Goal: Transaction & Acquisition: Purchase product/service

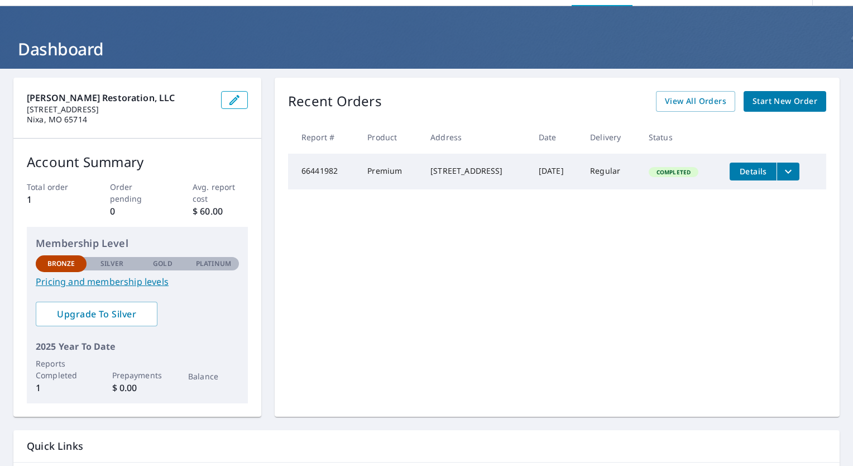
scroll to position [35, 0]
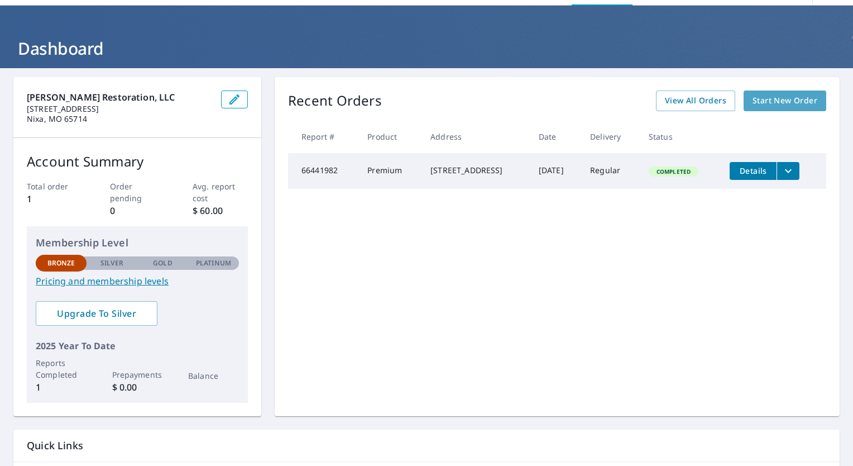
click at [772, 97] on span "Start New Order" at bounding box center [785, 101] width 65 height 14
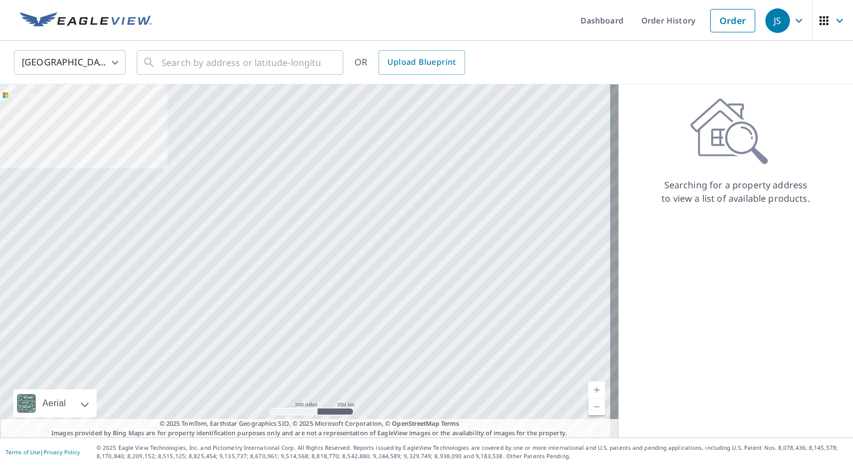
click at [806, 250] on div "Searching for a property address to view a list of available products." at bounding box center [736, 260] width 234 height 353
click at [274, 63] on input "text" at bounding box center [240, 62] width 159 height 31
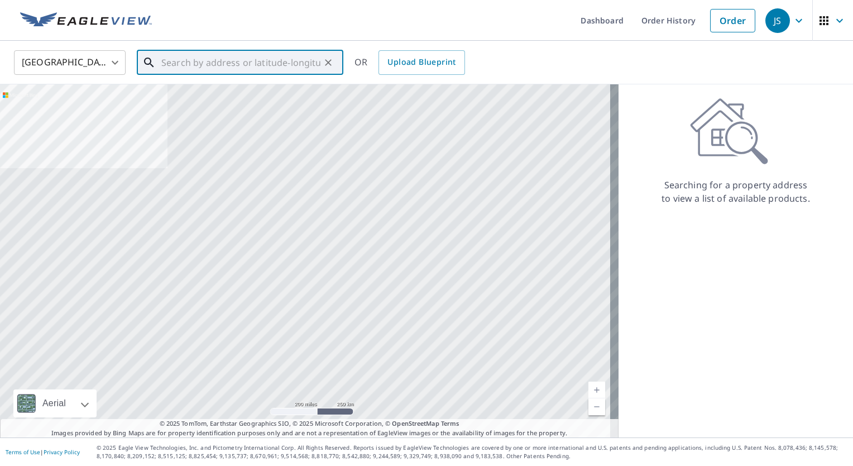
paste input "[STREET_ADDRESS][PERSON_NAME]"
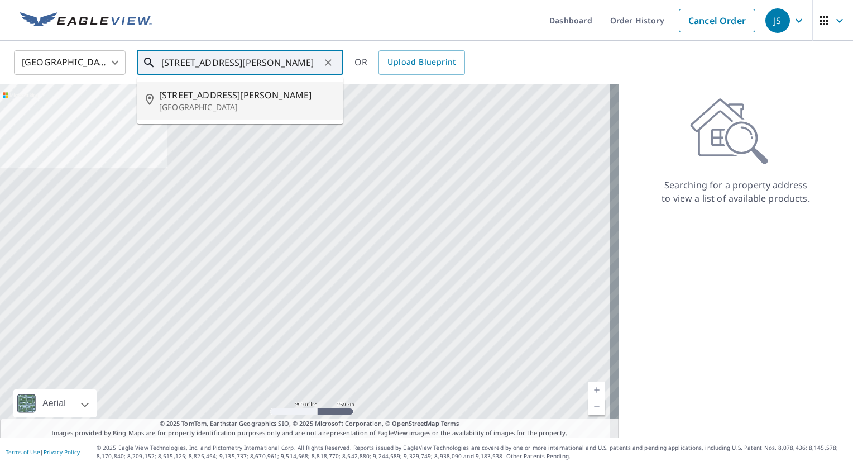
click at [233, 95] on span "[STREET_ADDRESS][PERSON_NAME]" at bounding box center [246, 94] width 175 height 13
type input "[STREET_ADDRESS][PERSON_NAME]"
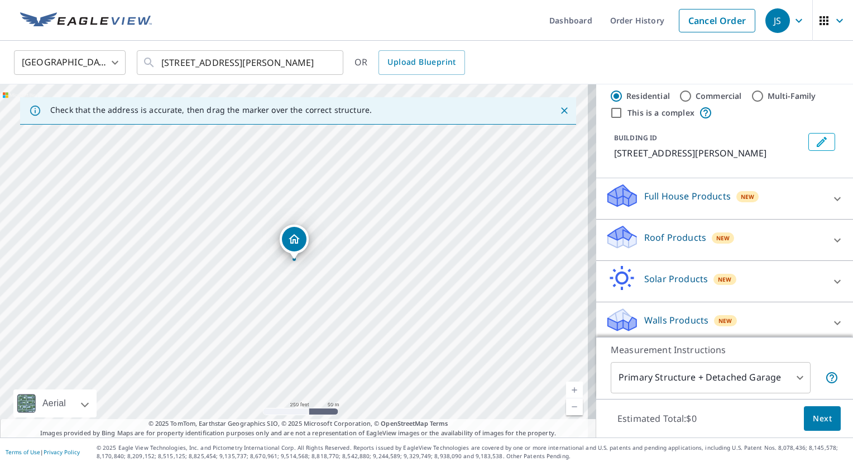
scroll to position [27, 0]
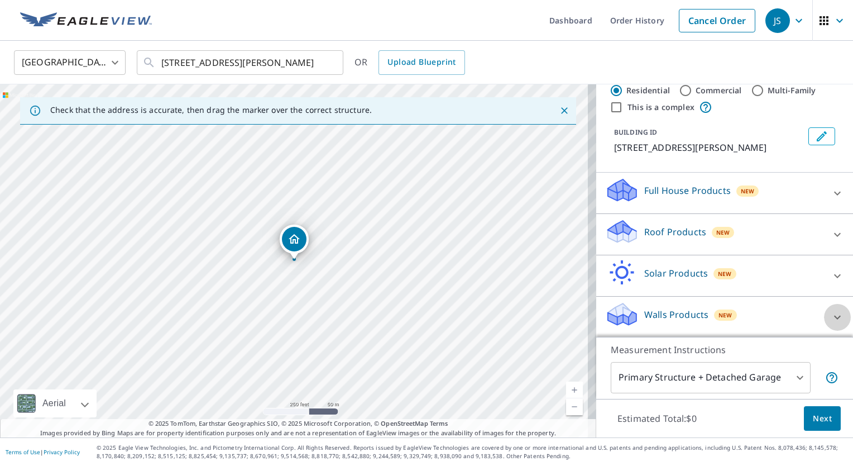
click at [831, 312] on icon at bounding box center [837, 316] width 13 height 13
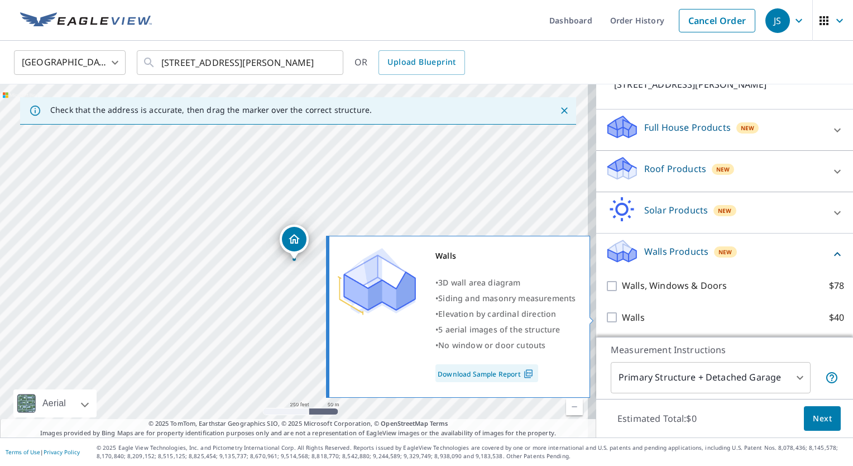
click at [605, 312] on input "Walls $40" at bounding box center [613, 316] width 17 height 13
checkbox input "true"
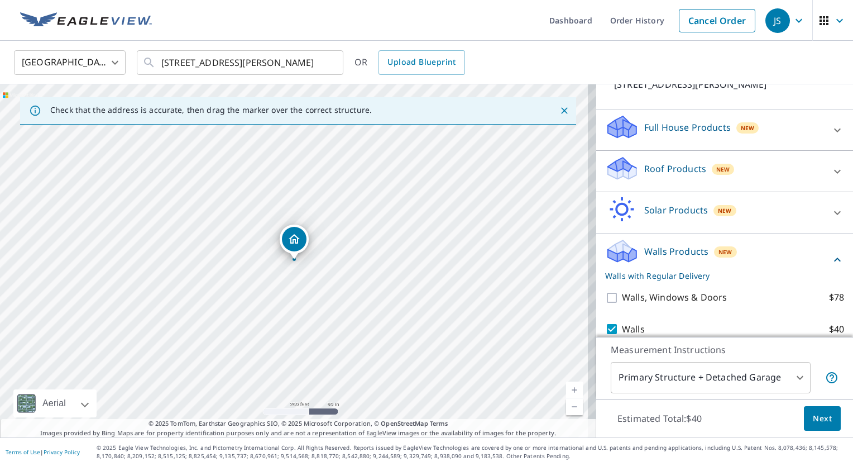
scroll to position [0, 0]
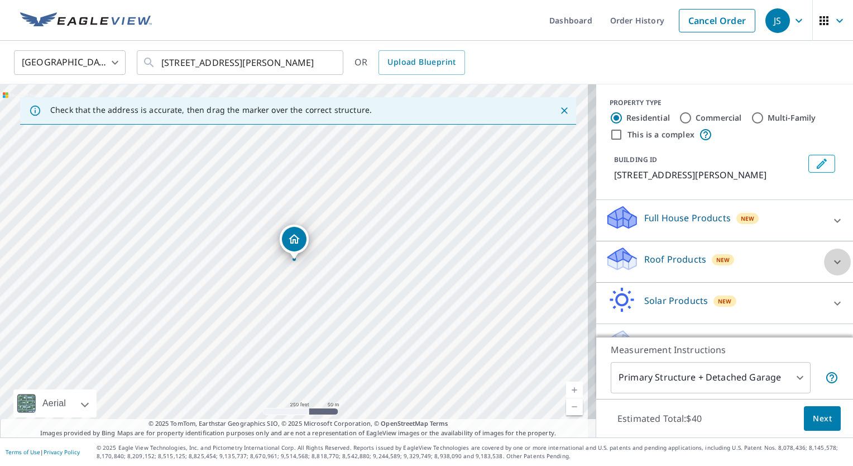
click at [824, 256] on div at bounding box center [837, 261] width 27 height 27
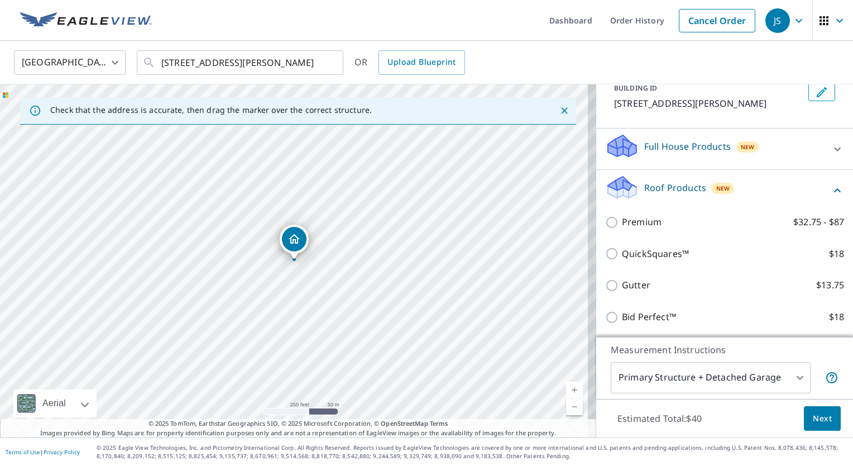
scroll to position [76, 0]
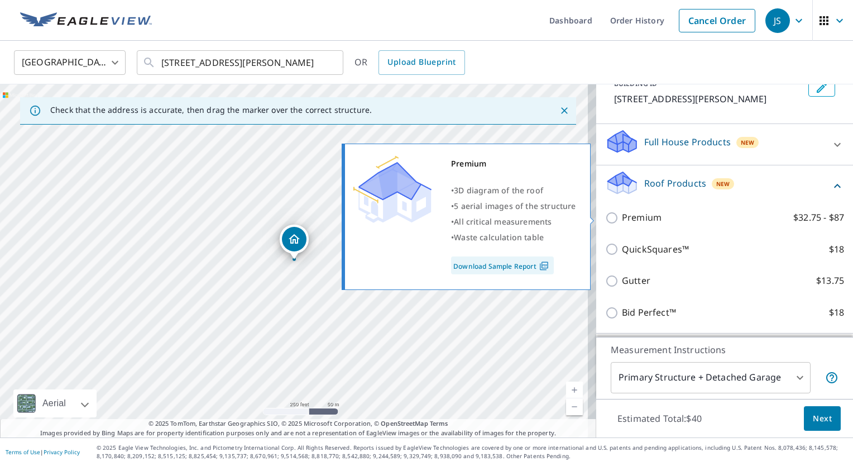
click at [607, 217] on input "Premium $32.75 - $87" at bounding box center [613, 217] width 17 height 13
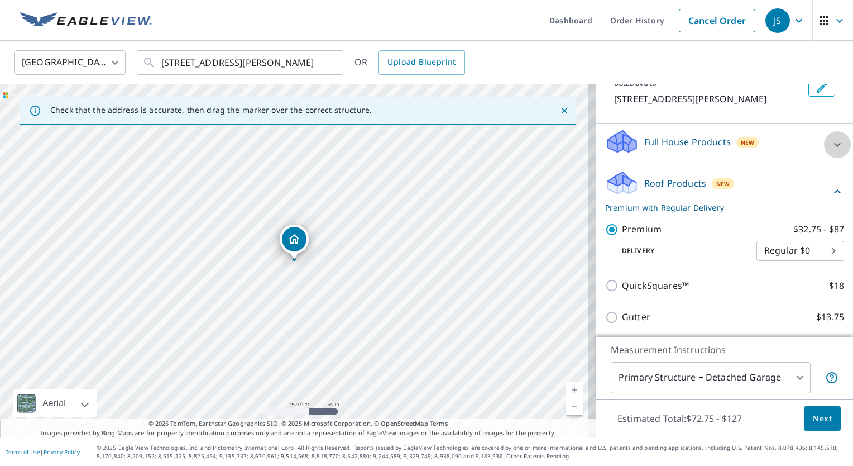
click at [831, 143] on icon at bounding box center [837, 144] width 13 height 13
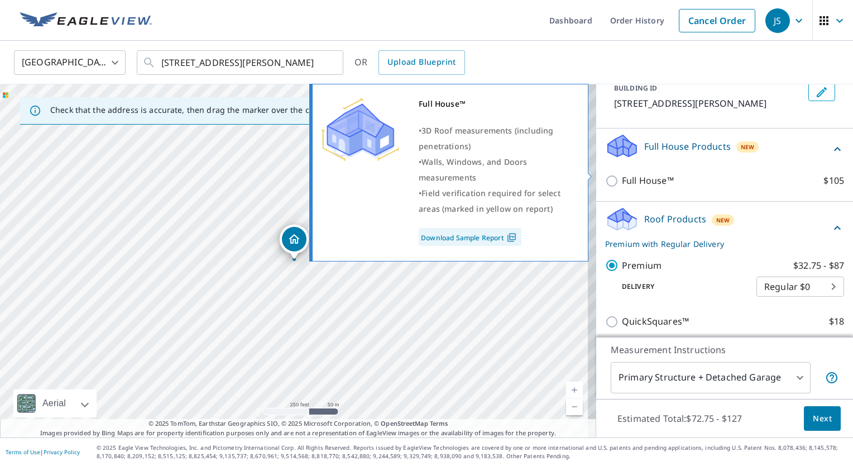
scroll to position [102, 0]
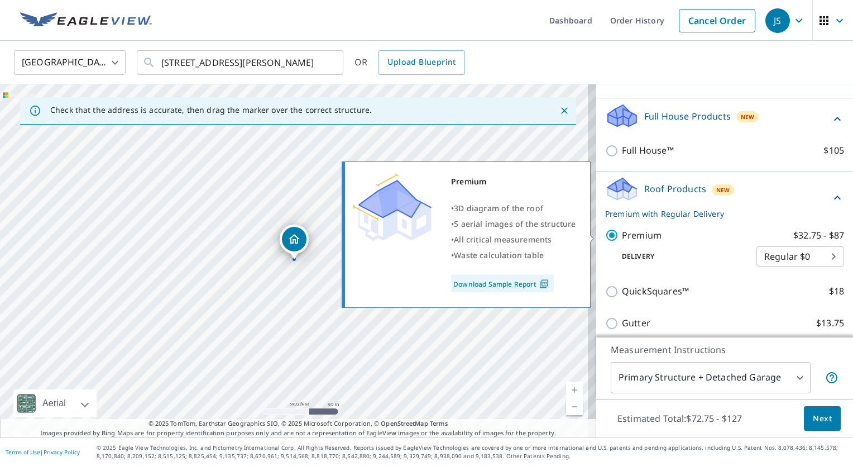
click at [605, 234] on input "Premium $32.75 - $87" at bounding box center [613, 234] width 17 height 13
checkbox input "false"
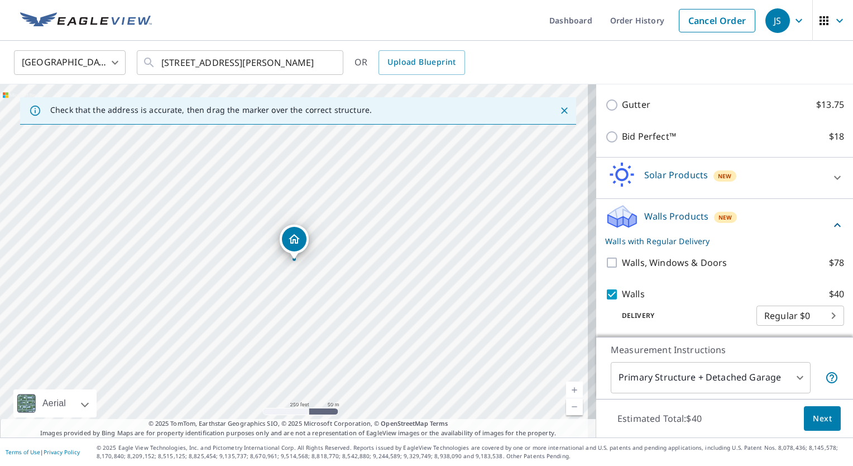
scroll to position [284, 0]
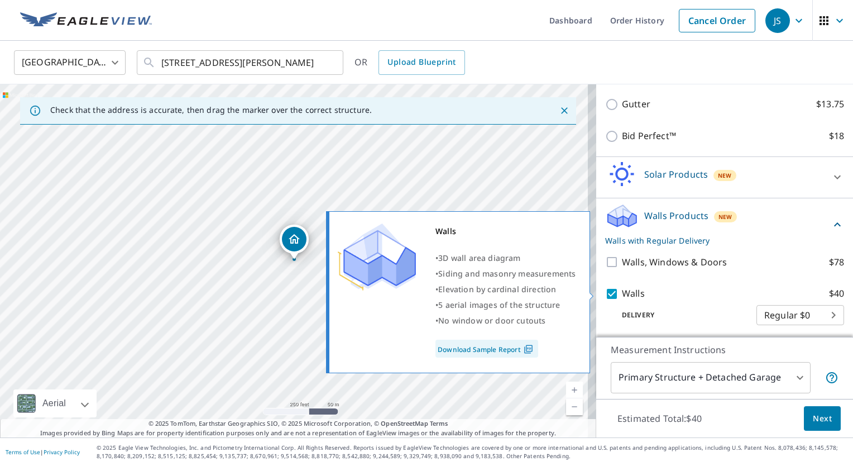
click at [605, 294] on input "Walls $40" at bounding box center [613, 293] width 17 height 13
checkbox input "false"
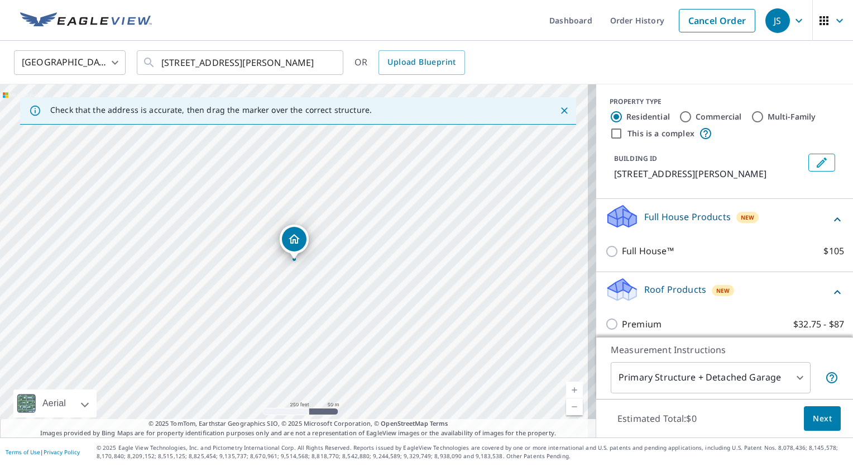
scroll to position [0, 0]
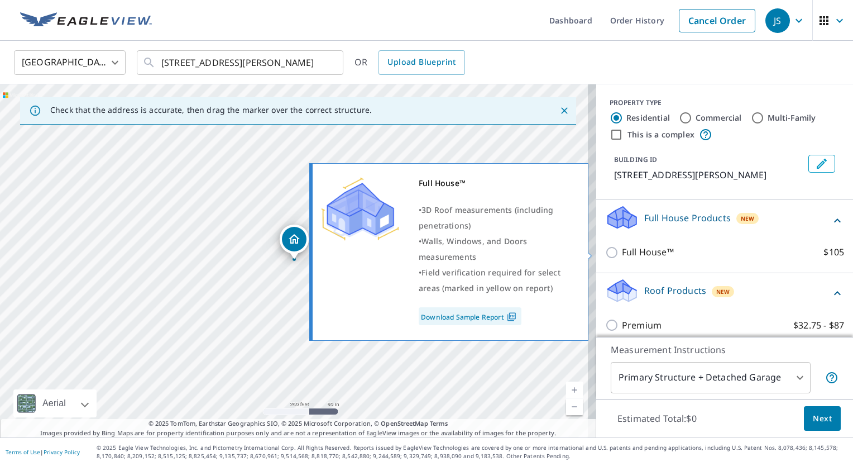
click at [607, 247] on input "Full House™ $105" at bounding box center [613, 252] width 17 height 13
checkbox input "true"
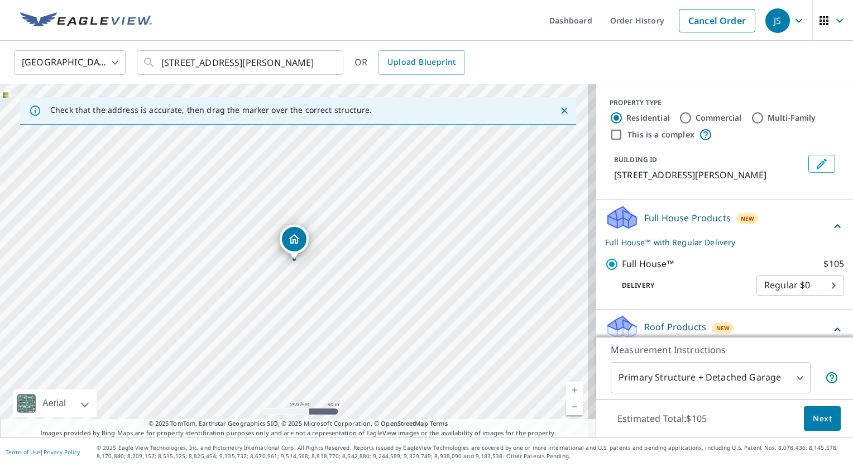
click at [806, 286] on body "JS JS Dashboard Order History Cancel Order JS [GEOGRAPHIC_DATA] [GEOGRAPHIC_DAT…" at bounding box center [426, 233] width 853 height 466
click at [794, 202] on div at bounding box center [426, 233] width 853 height 466
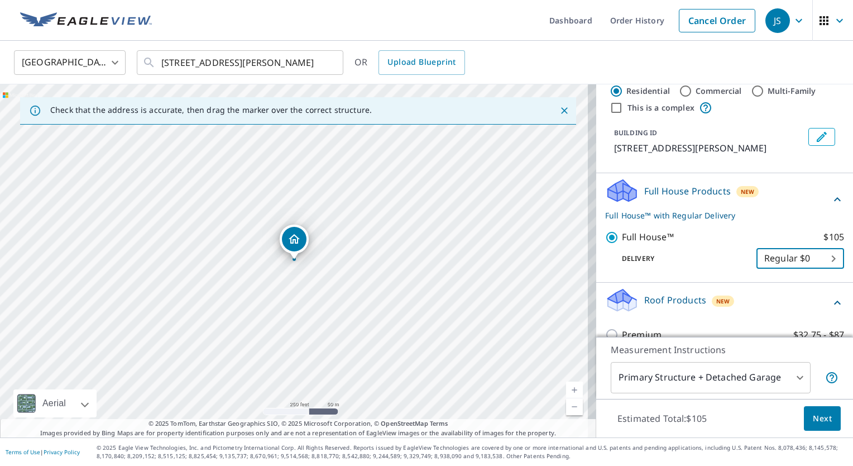
scroll to position [28, 0]
click at [820, 420] on span "Next" at bounding box center [822, 418] width 19 height 14
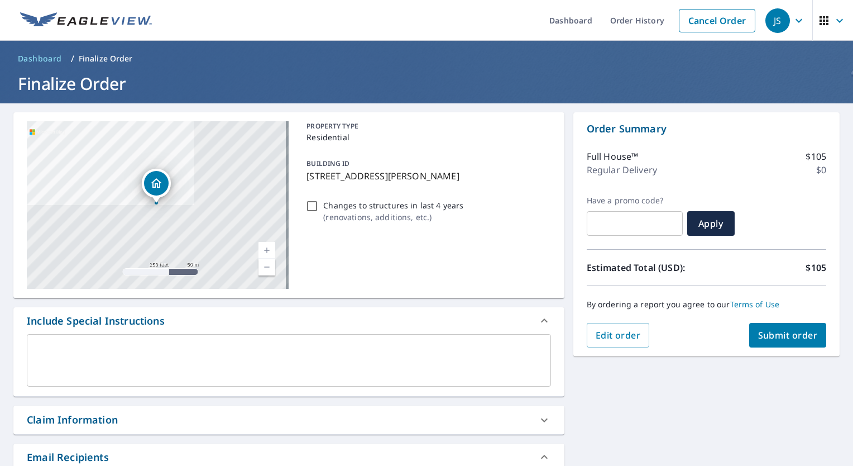
click at [785, 336] on span "Submit order" at bounding box center [788, 335] width 60 height 12
